Goal: Navigation & Orientation: Understand site structure

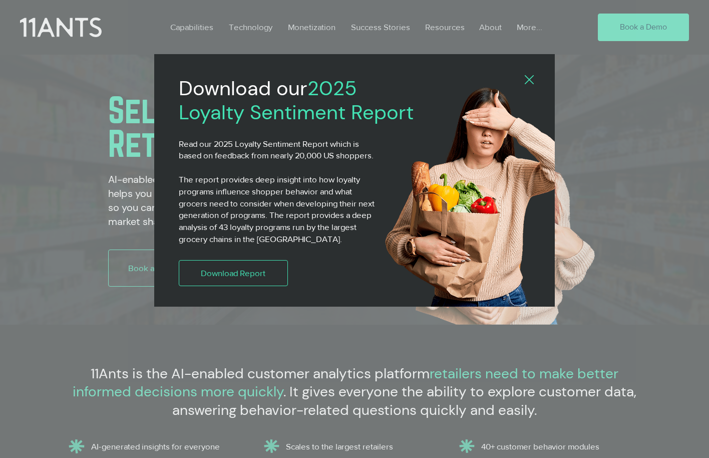
click at [527, 77] on icon "Back to site" at bounding box center [529, 79] width 9 height 9
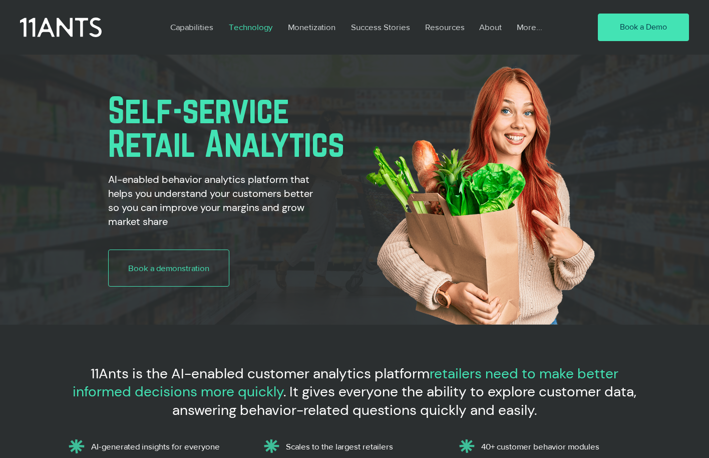
click at [249, 24] on p "Technology" at bounding box center [251, 27] width 54 height 23
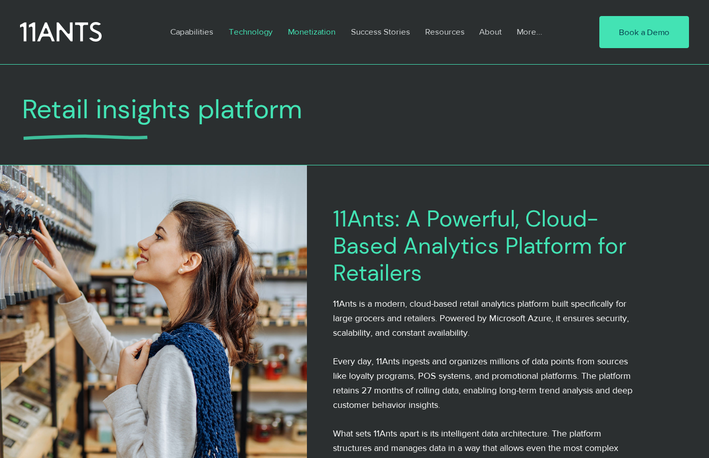
click at [305, 33] on p "Monetization" at bounding box center [312, 31] width 58 height 23
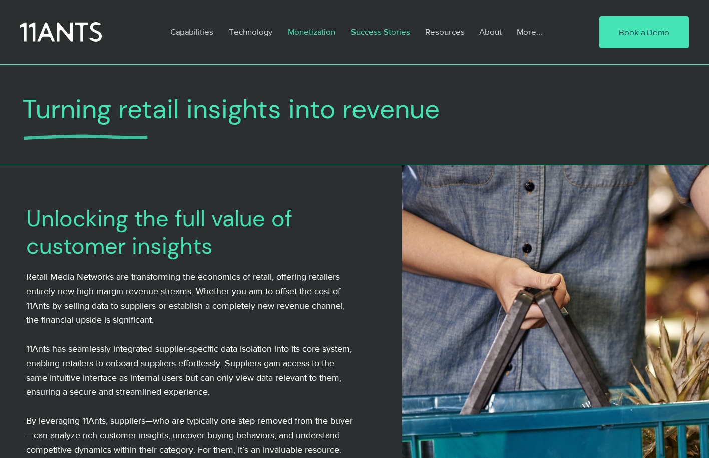
click at [392, 31] on p "Success Stories" at bounding box center [380, 31] width 69 height 23
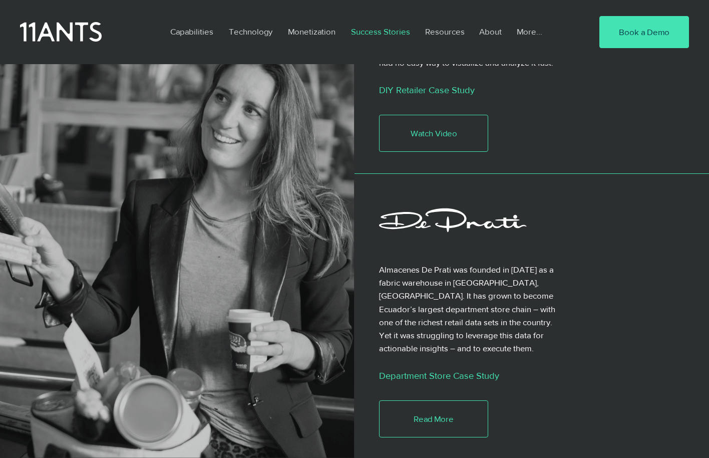
scroll to position [1335, 0]
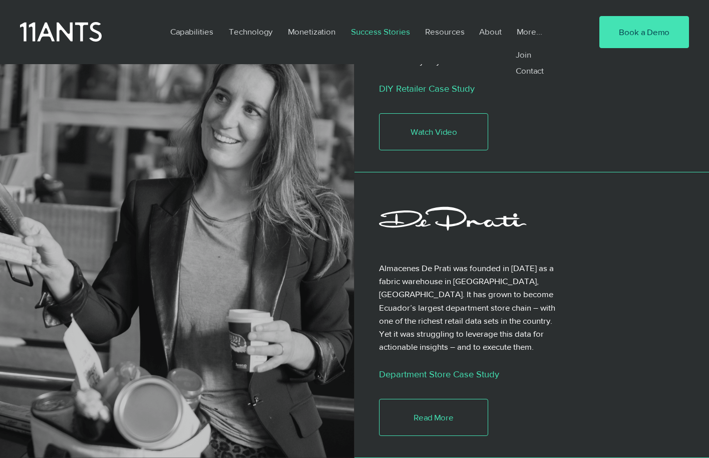
click at [525, 34] on p "More..." at bounding box center [530, 31] width 36 height 23
click at [495, 32] on p "About" at bounding box center [490, 31] width 33 height 23
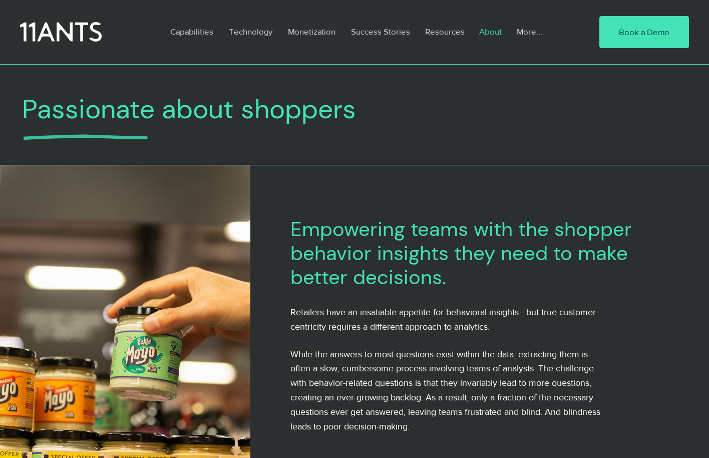
scroll to position [1, 0]
click at [522, 33] on p "More..." at bounding box center [530, 31] width 36 height 23
click at [534, 32] on p "More..." at bounding box center [530, 31] width 36 height 23
click at [527, 33] on p "More..." at bounding box center [530, 31] width 36 height 23
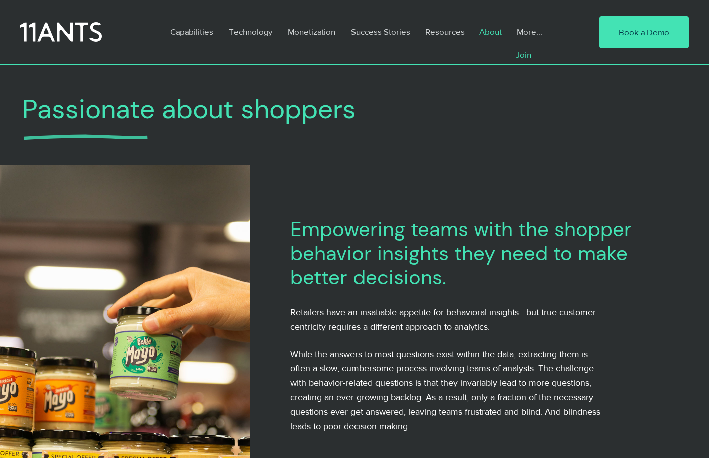
click at [525, 59] on p "Join" at bounding box center [524, 55] width 24 height 16
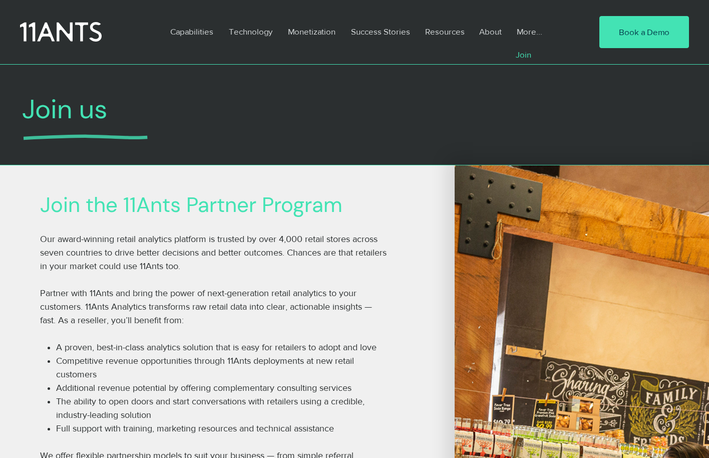
click at [521, 73] on div "main content" at bounding box center [354, 114] width 709 height 101
click at [540, 62] on div at bounding box center [354, 32] width 709 height 64
click at [538, 33] on p "More..." at bounding box center [530, 31] width 36 height 23
click at [530, 35] on p "More..." at bounding box center [530, 31] width 36 height 23
click at [484, 33] on p "About" at bounding box center [490, 31] width 33 height 23
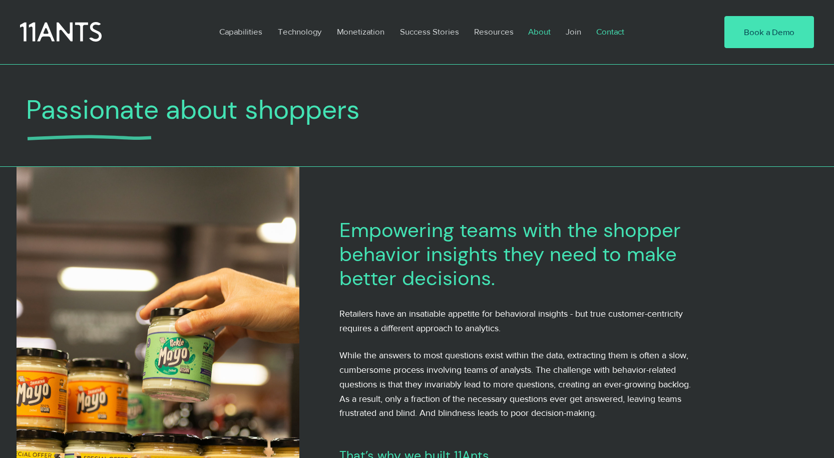
click at [616, 32] on p "Contact" at bounding box center [611, 31] width 38 height 23
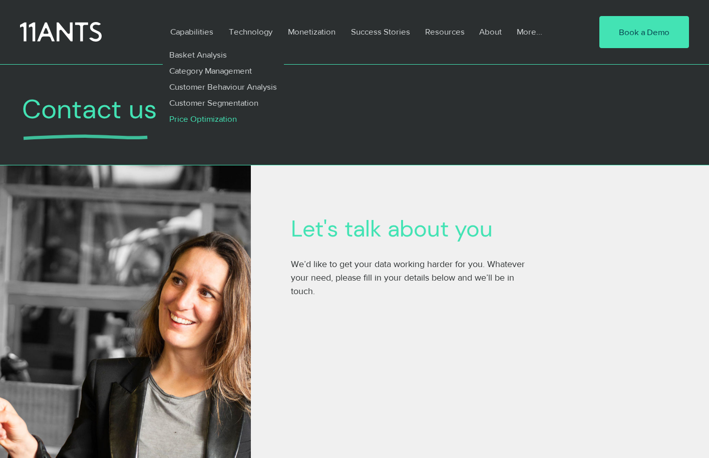
click at [193, 119] on p "Price Optimization" at bounding box center [203, 119] width 76 height 16
